Goal: Task Accomplishment & Management: Manage account settings

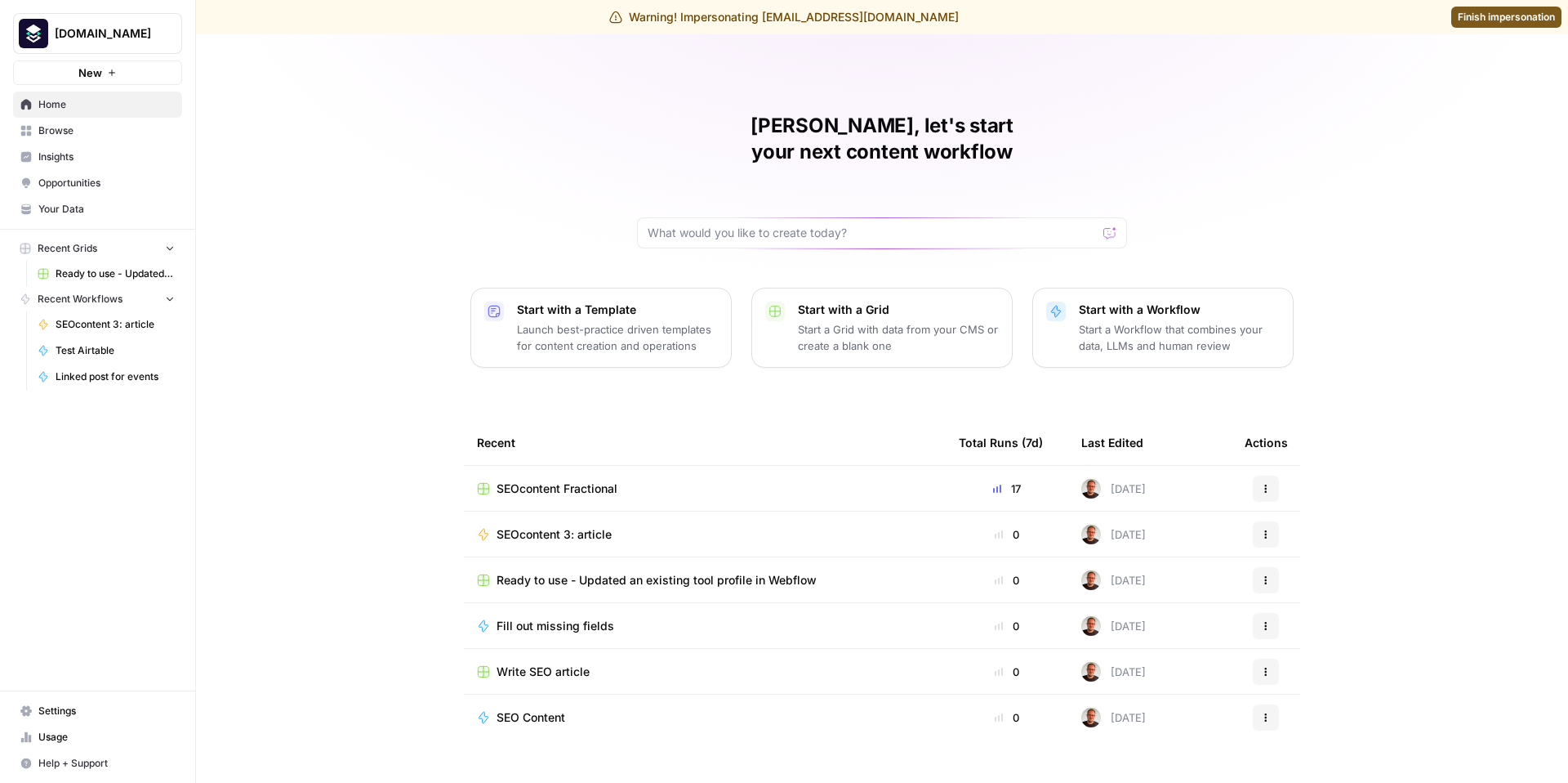
click at [66, 128] on span "Browse" at bounding box center [106, 130] width 137 height 14
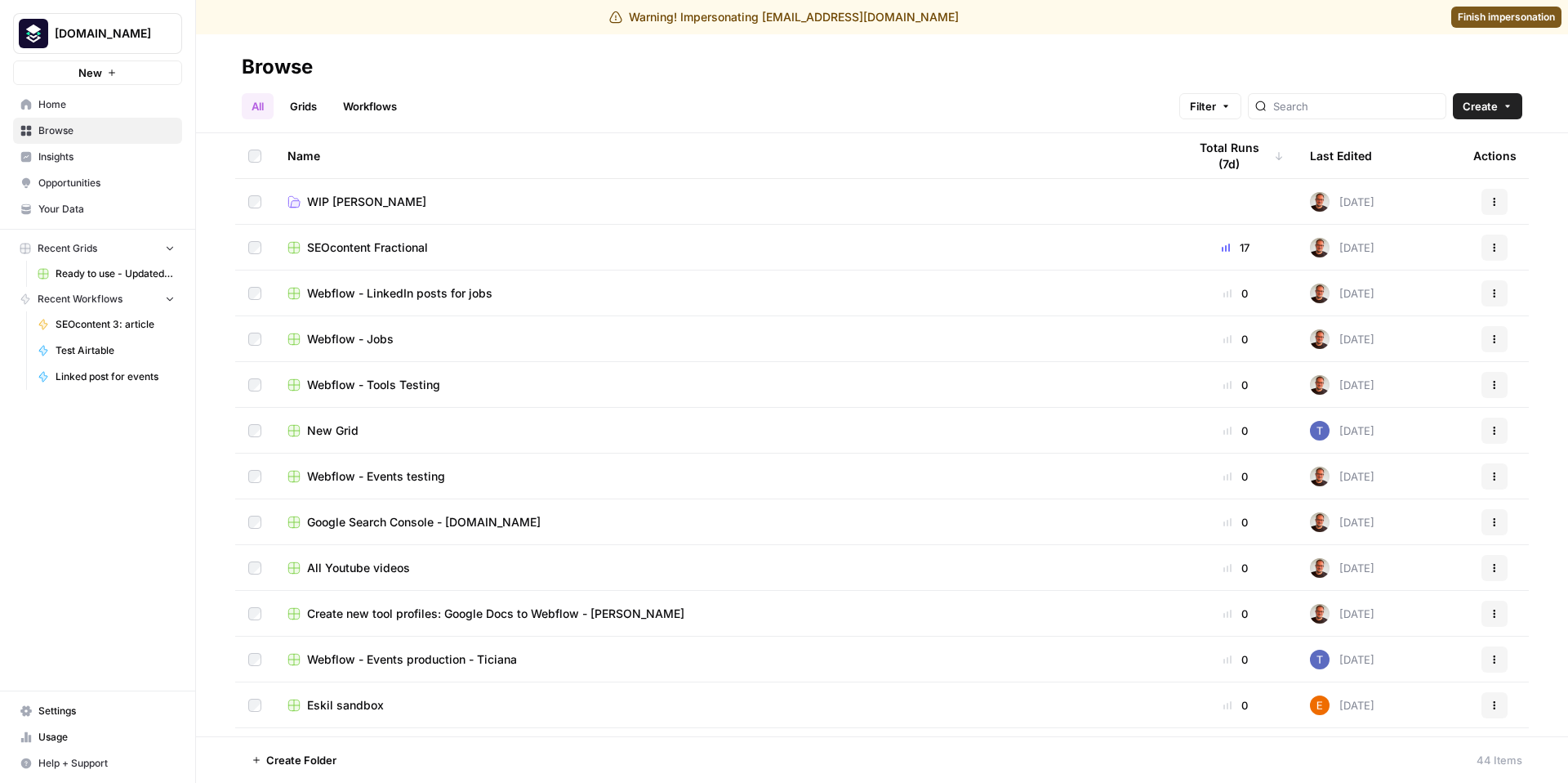
click at [294, 100] on link "Grids" at bounding box center [303, 106] width 47 height 26
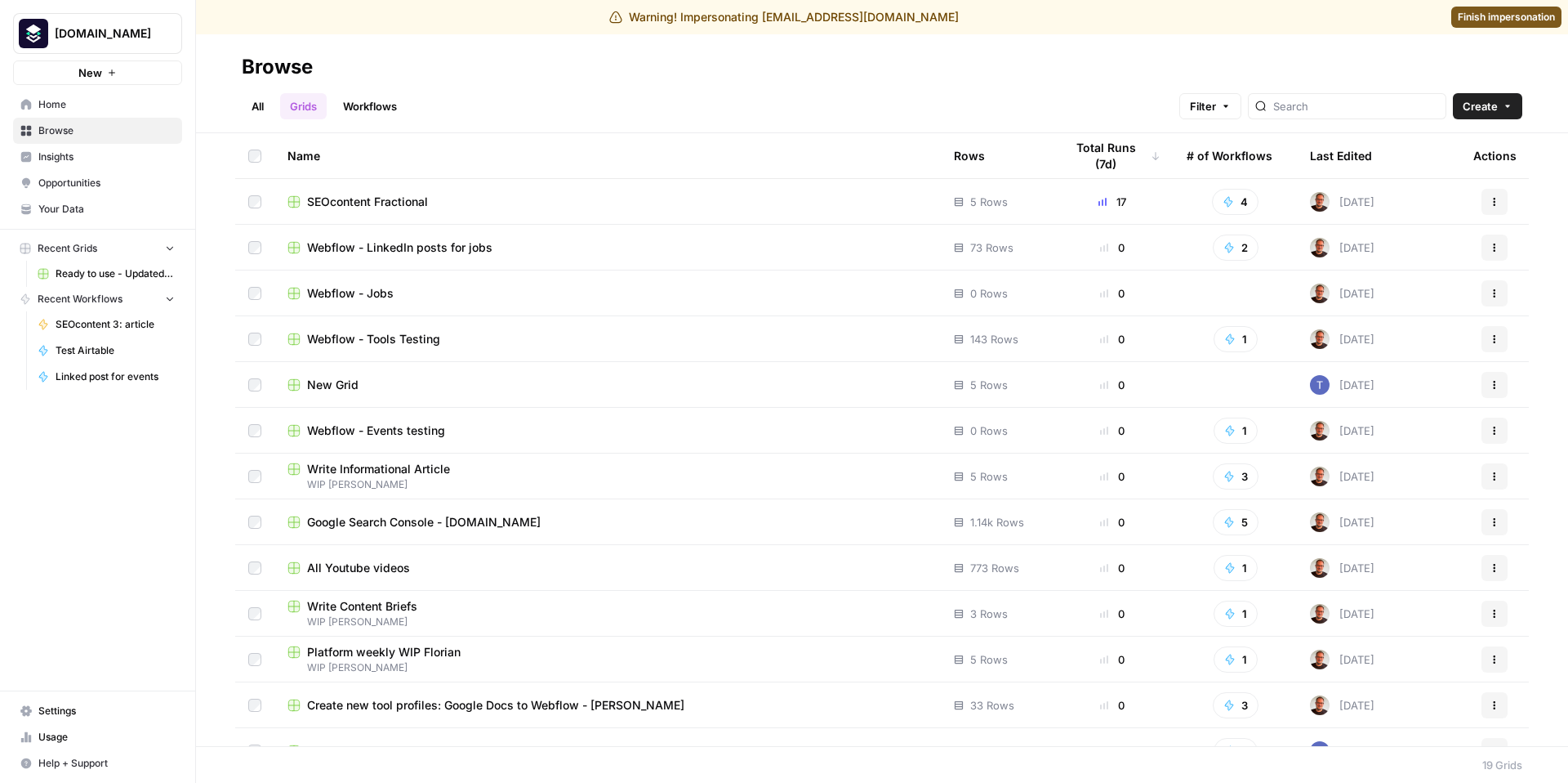
click at [73, 275] on span "Ready to use - Updated an existing tool profile in Webflow" at bounding box center [115, 273] width 119 height 14
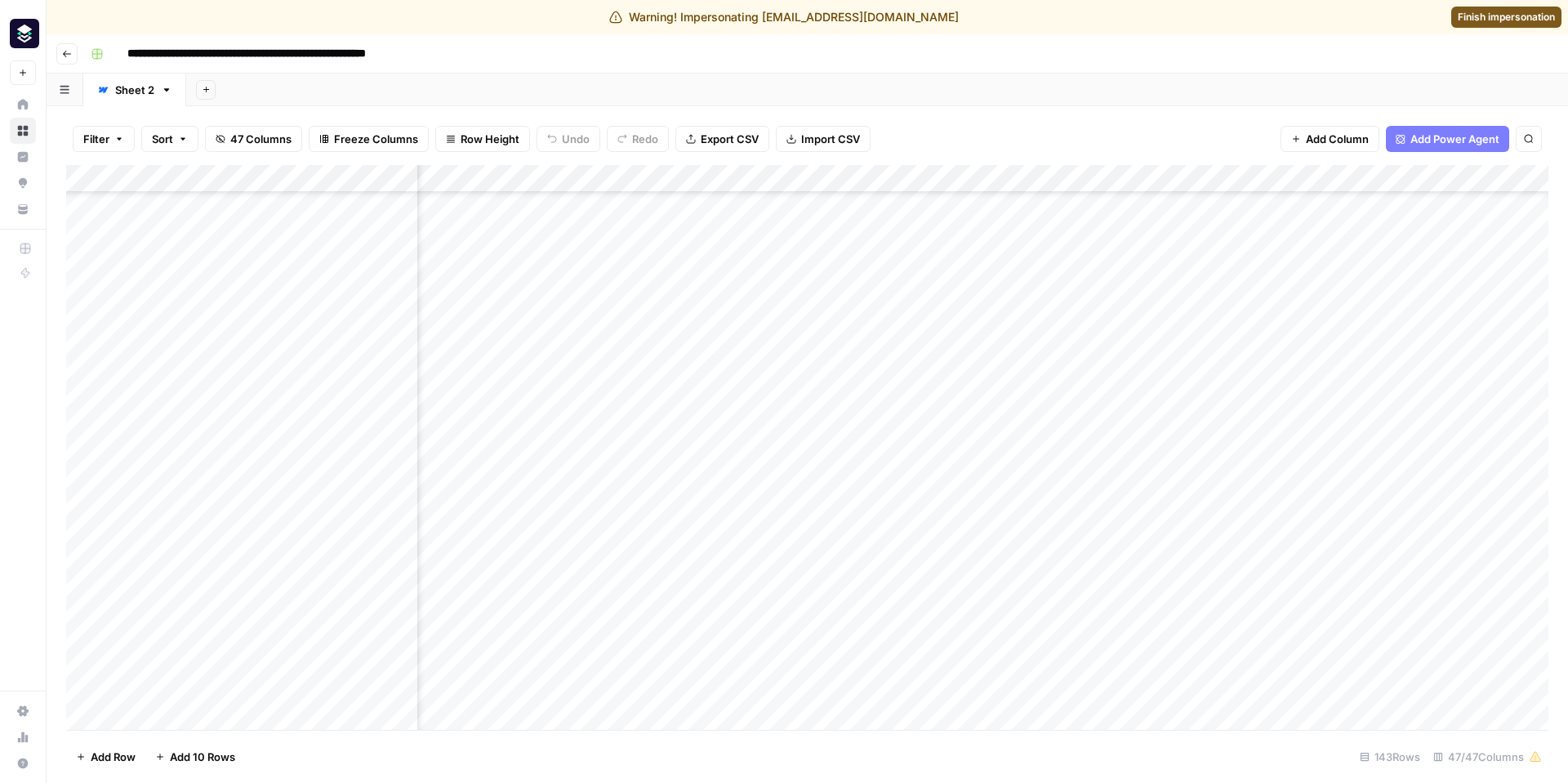
scroll to position [472, 2537]
click at [1481, 14] on span "Finish impersonation" at bounding box center [1507, 17] width 98 height 14
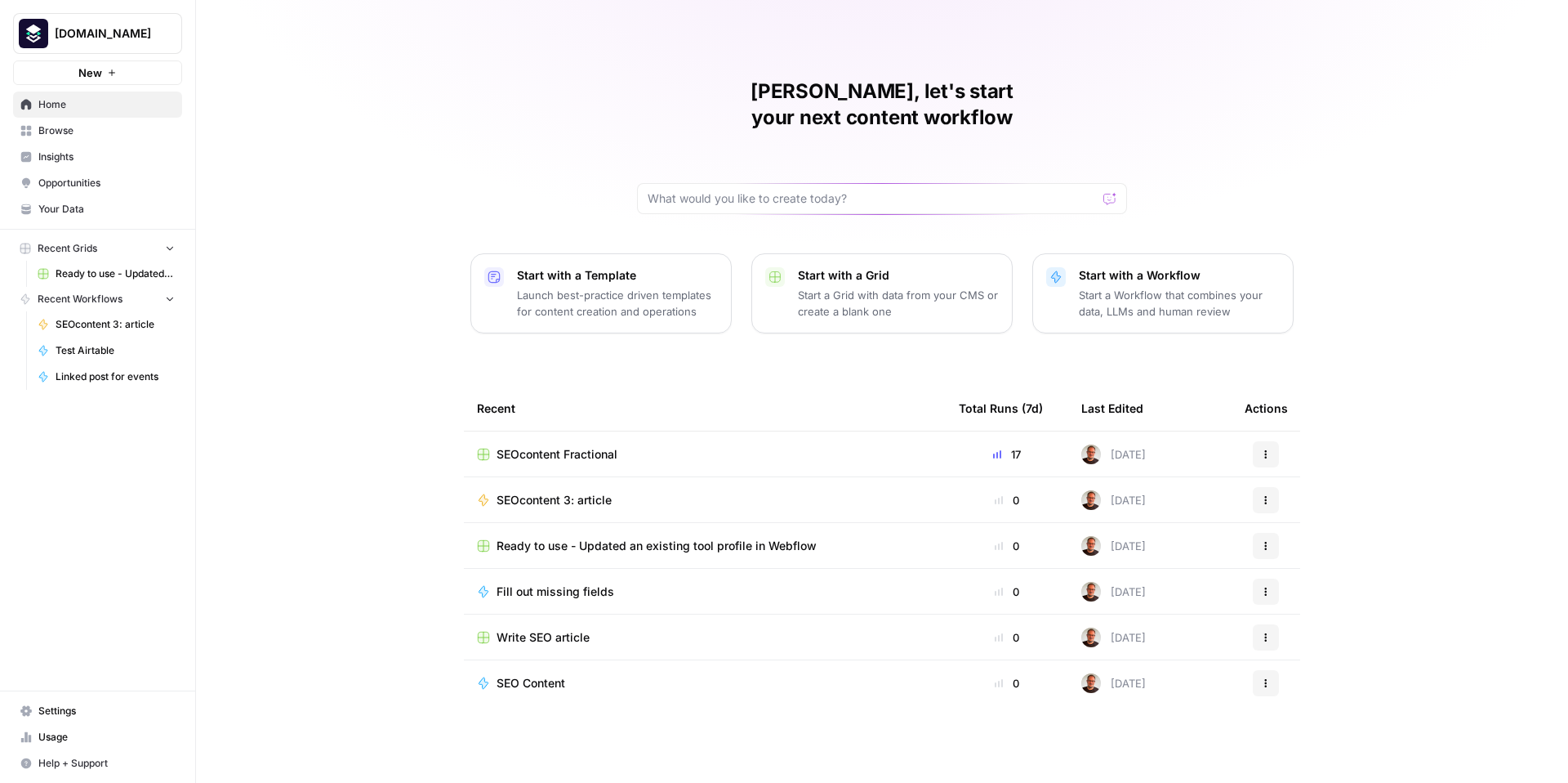
click at [152, 160] on span "Insights" at bounding box center [106, 156] width 137 height 14
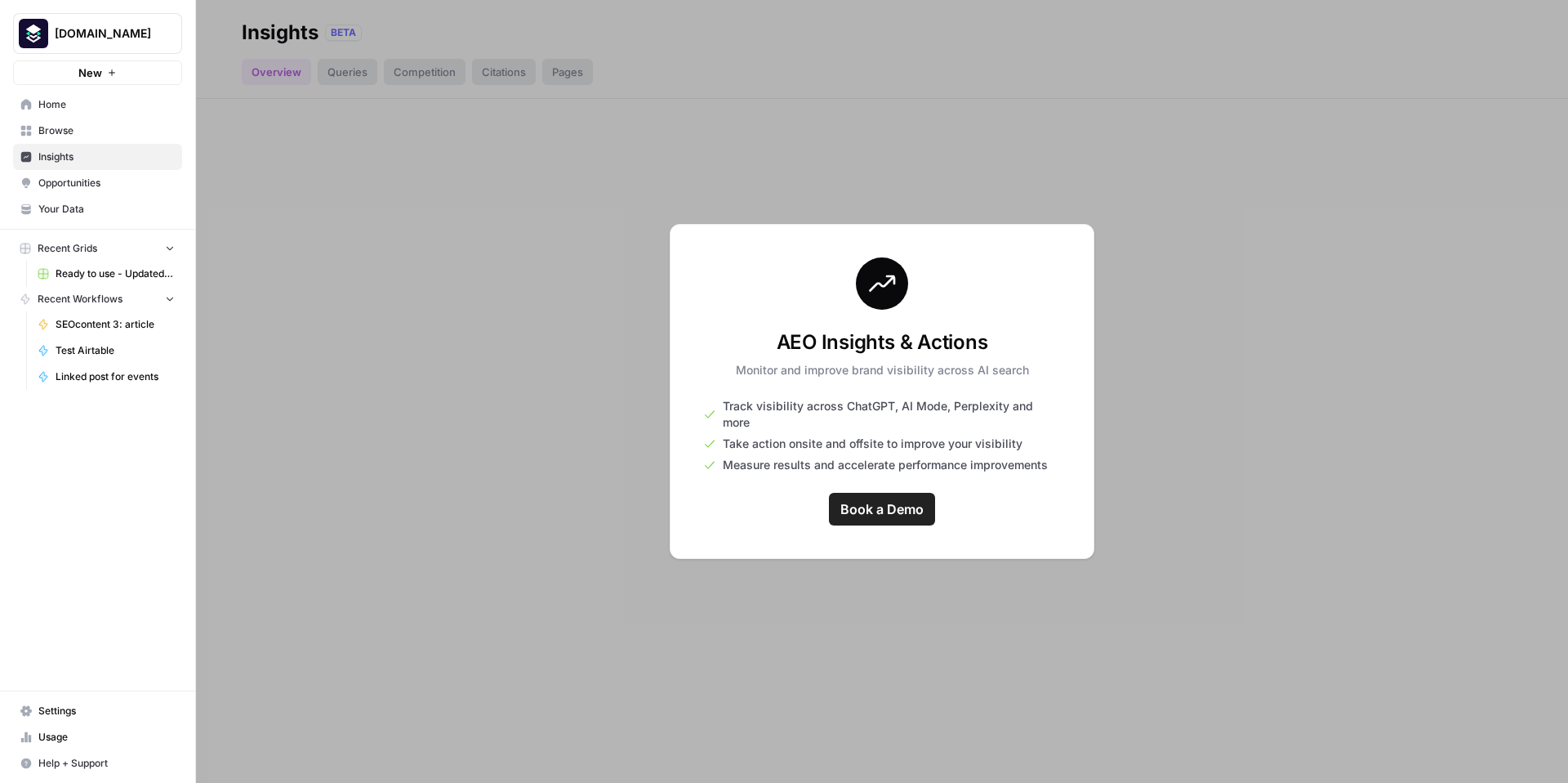
click at [101, 711] on span "Settings" at bounding box center [106, 710] width 137 height 14
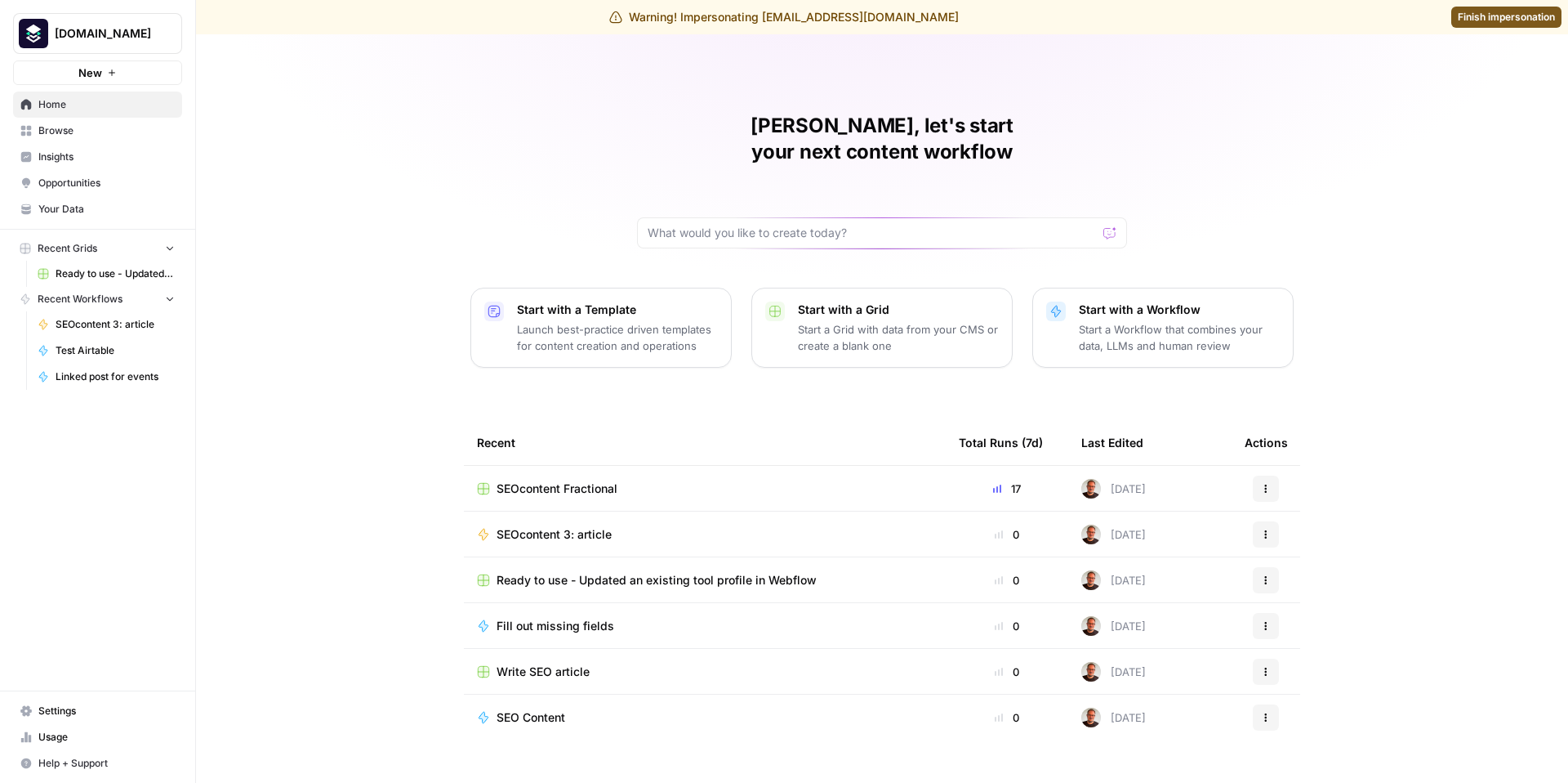
click at [68, 713] on span "Settings" at bounding box center [106, 710] width 137 height 14
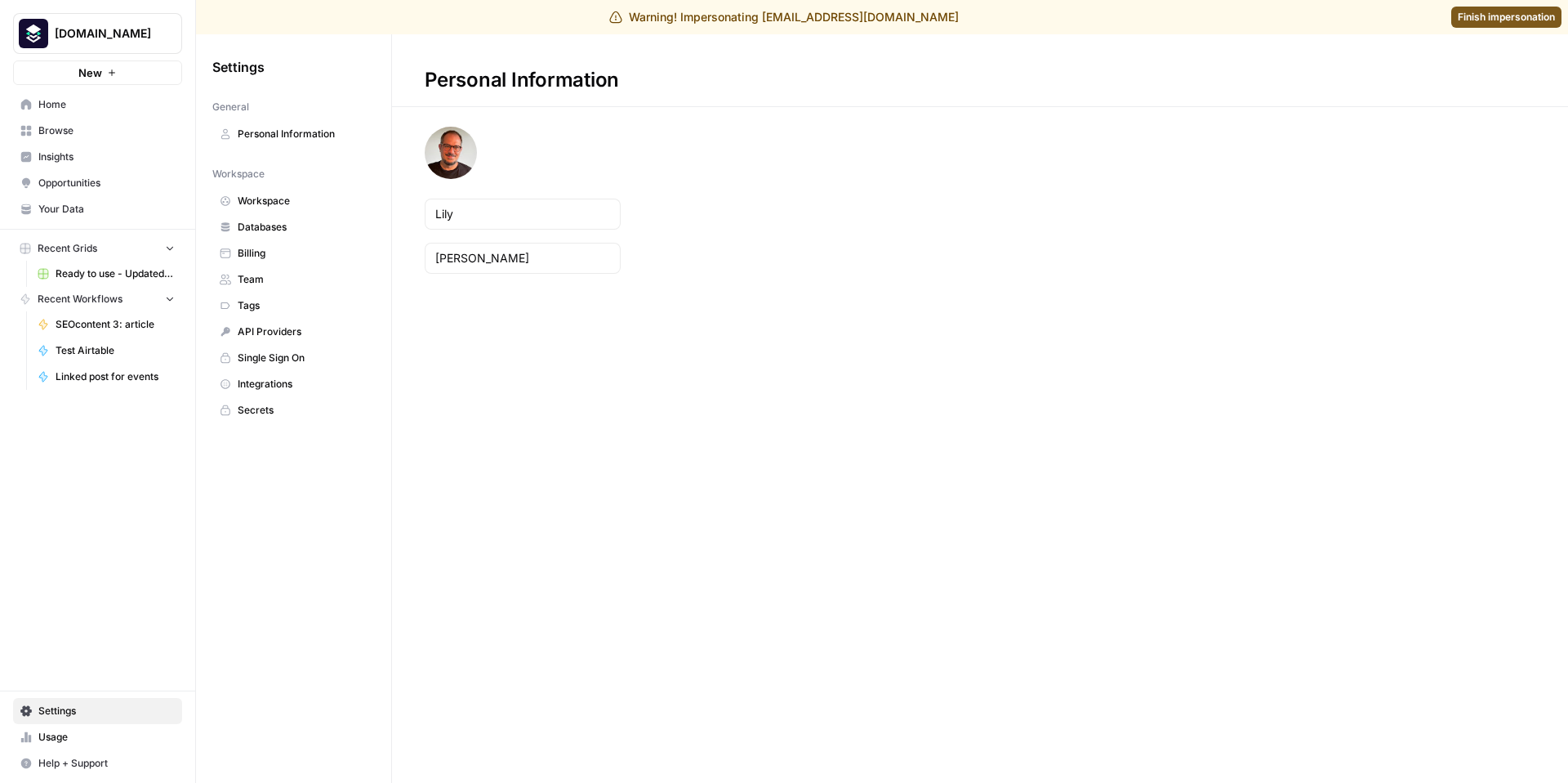
drag, startPoint x: 487, startPoint y: 201, endPoint x: 397, endPoint y: 200, distance: 90.0
click at [397, 200] on form "Lily Baker" at bounding box center [523, 200] width 261 height 147
click at [427, 211] on div "Lily" at bounding box center [522, 214] width 196 height 31
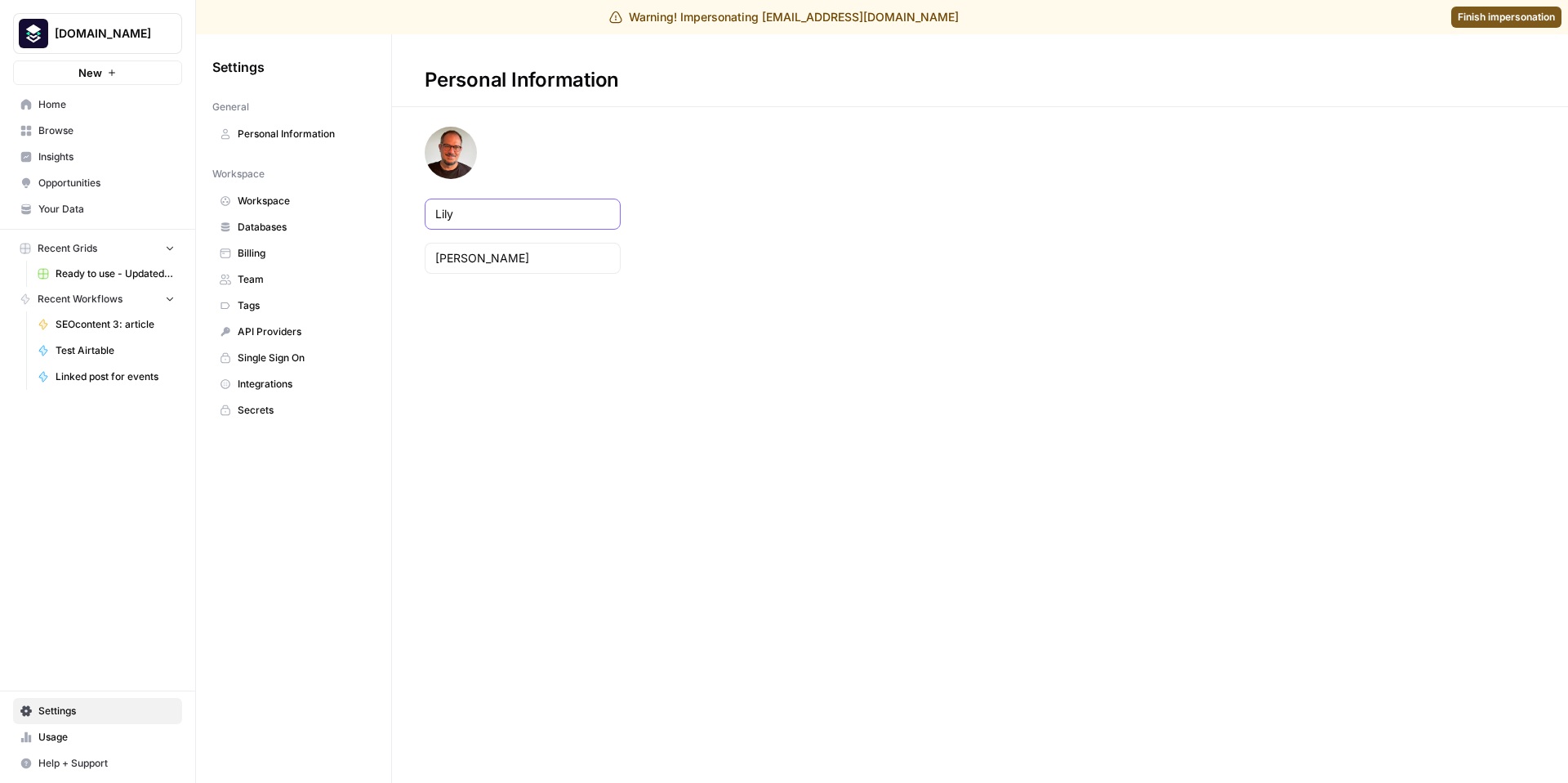
click at [451, 208] on input "Lily" at bounding box center [523, 213] width 175 height 16
type input "R"
type input "Florian"
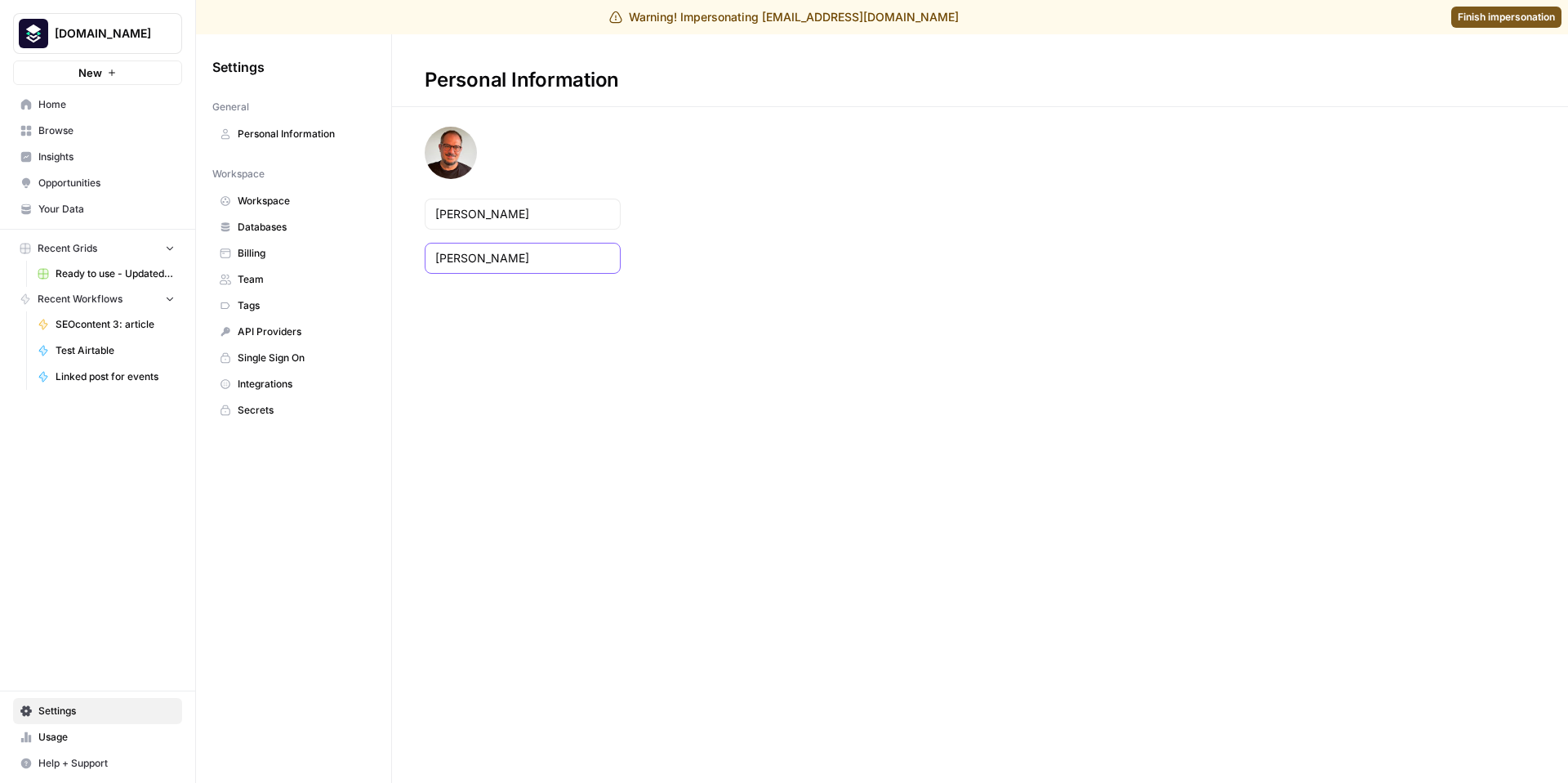
drag, startPoint x: 475, startPoint y: 256, endPoint x: 423, endPoint y: 256, distance: 52.0
click at [423, 256] on form "Florian Baker" at bounding box center [523, 200] width 261 height 147
type input "Lipp"
click at [1208, 218] on div "Personal Information Florian Lipp" at bounding box center [981, 154] width 1177 height 239
click at [1494, 26] on link "Finish impersonation" at bounding box center [1507, 17] width 110 height 21
